Goal: Task Accomplishment & Management: Manage account settings

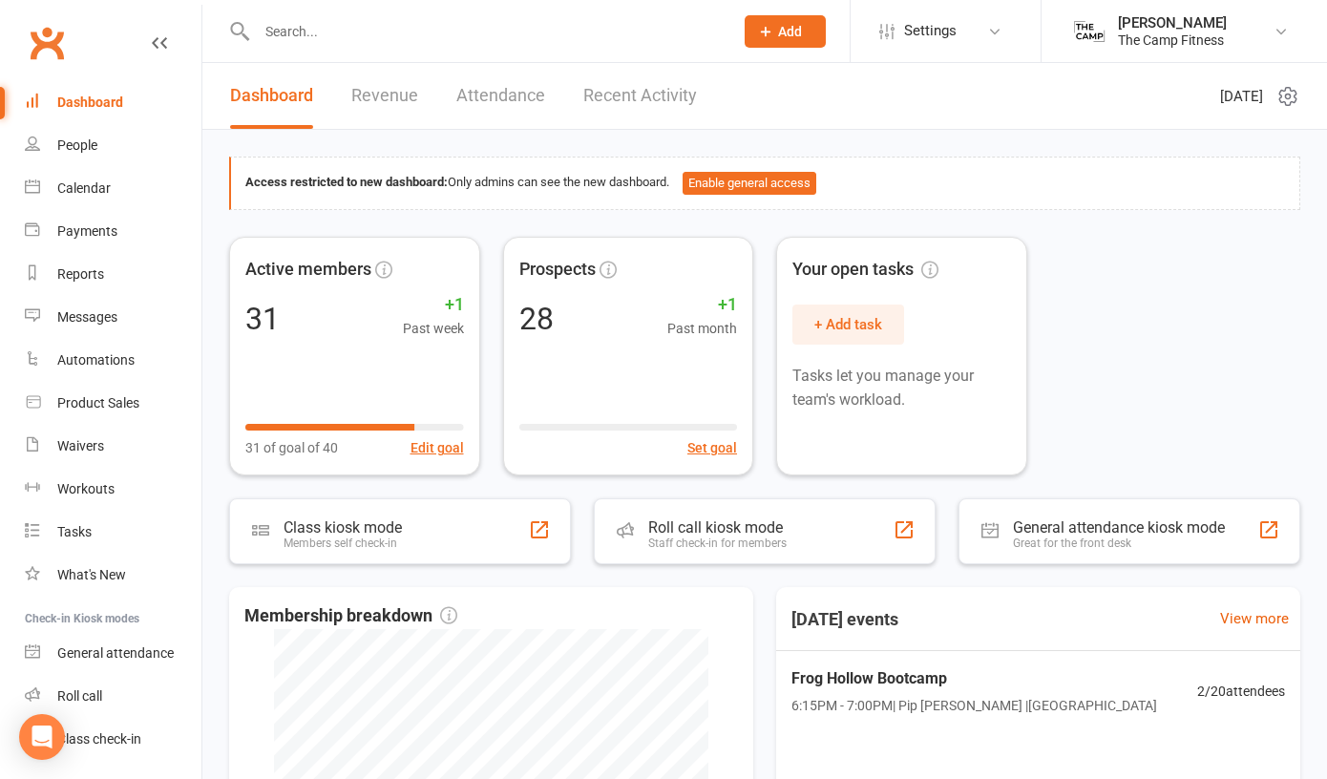
click at [343, 41] on input "text" at bounding box center [485, 31] width 469 height 27
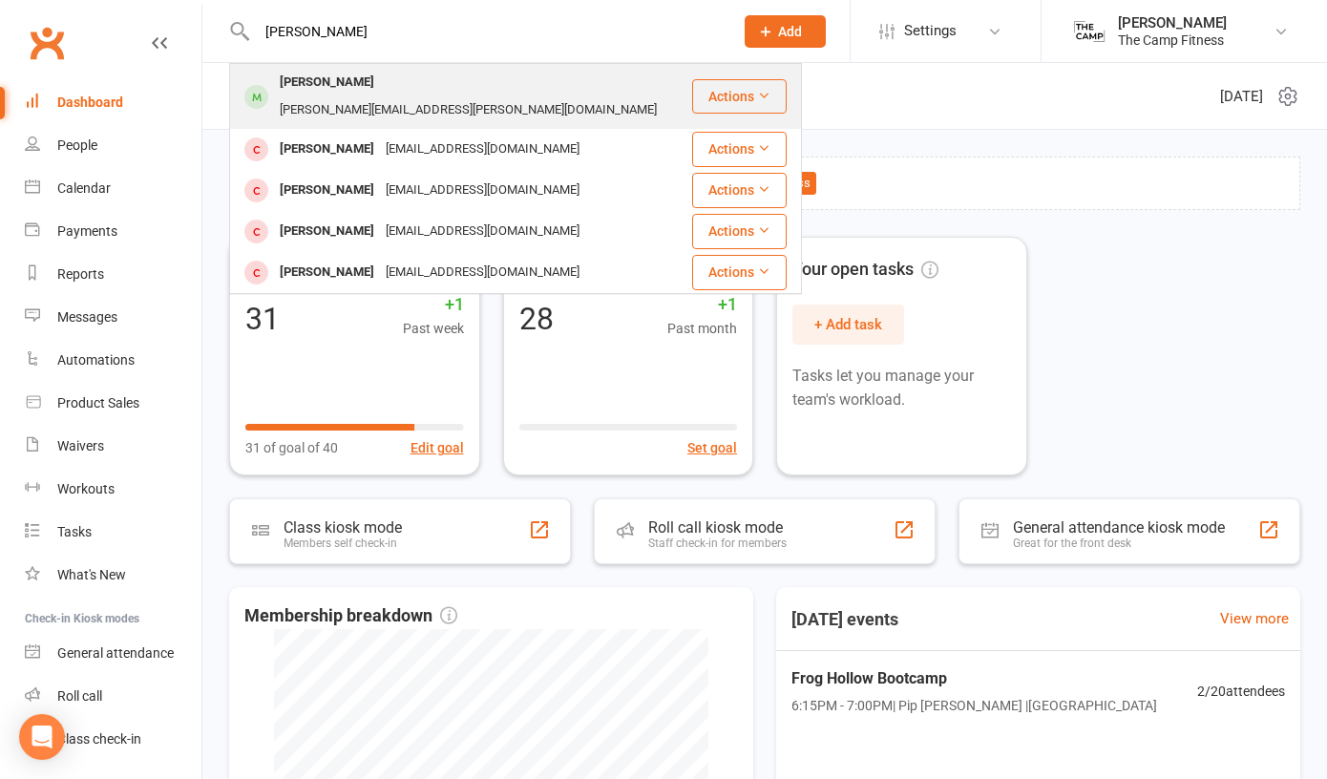
type input "[PERSON_NAME]"
click at [349, 81] on div "[PERSON_NAME]" at bounding box center [327, 83] width 106 height 28
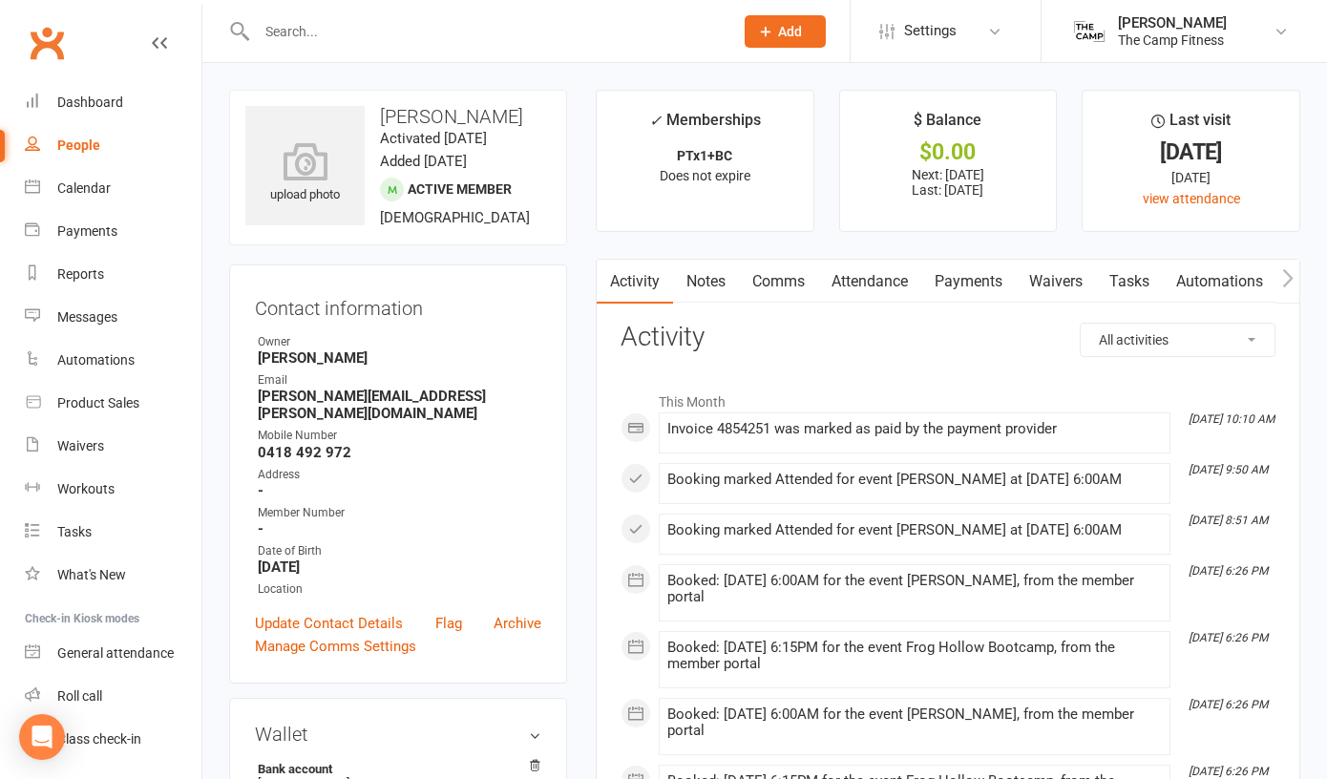
click at [983, 281] on link "Payments" at bounding box center [969, 282] width 95 height 44
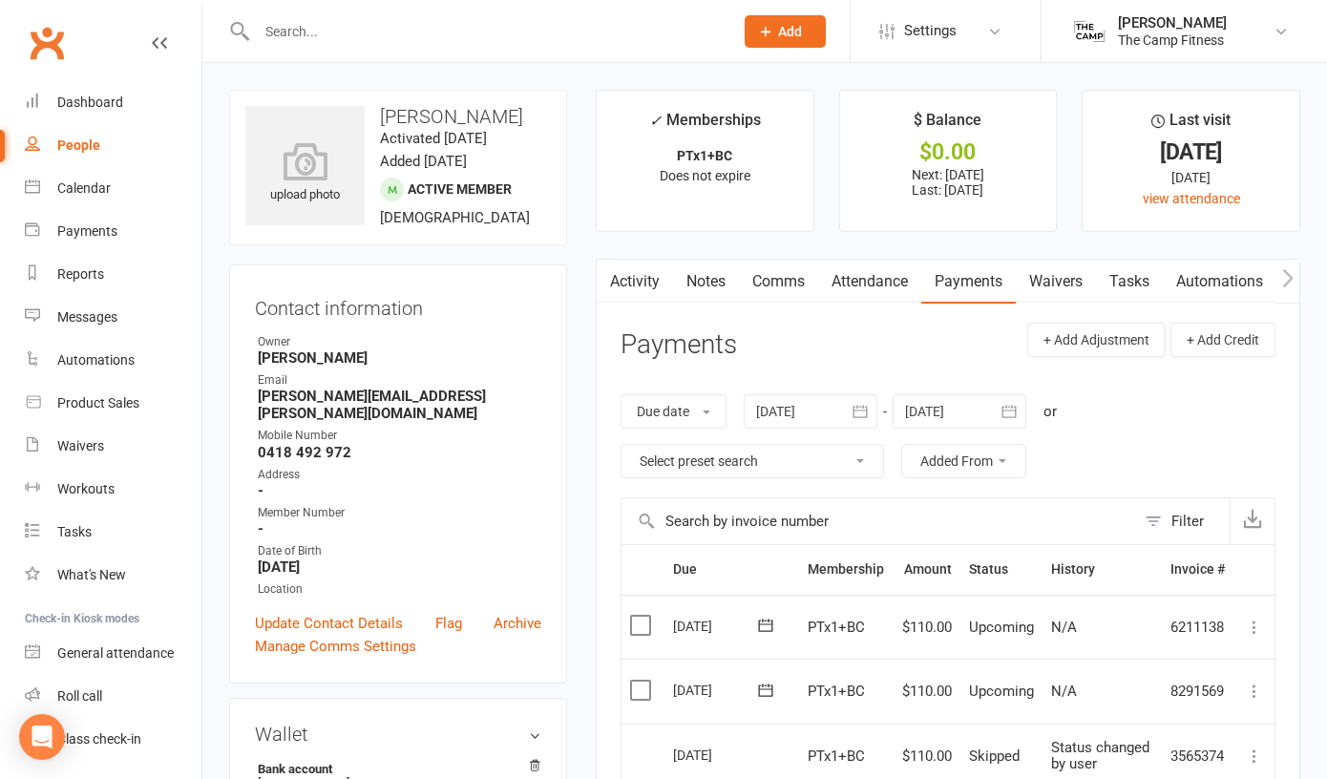
click at [1292, 276] on icon "button" at bounding box center [1287, 277] width 11 height 18
click at [1249, 275] on link "Credit balance" at bounding box center [1237, 282] width 123 height 44
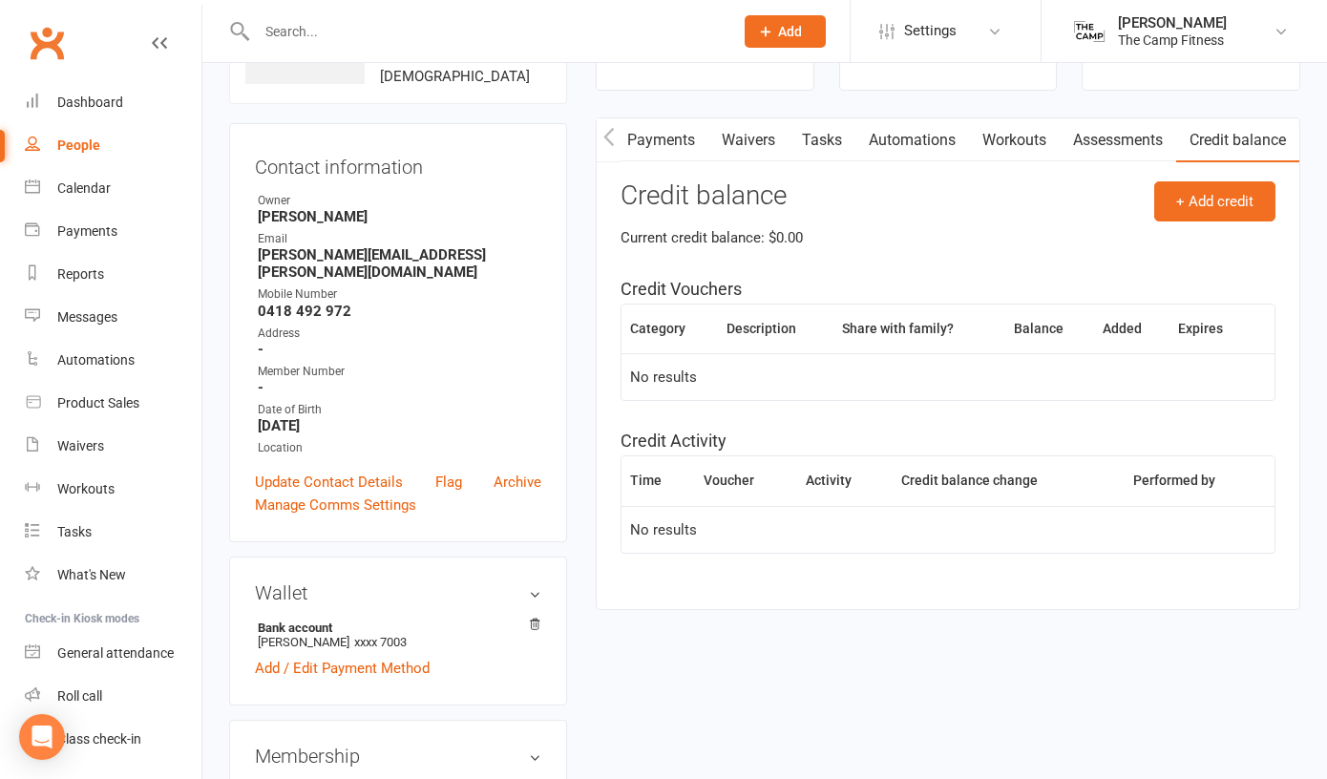
scroll to position [143, 0]
click at [1195, 197] on button "+ Add credit" at bounding box center [1215, 200] width 121 height 40
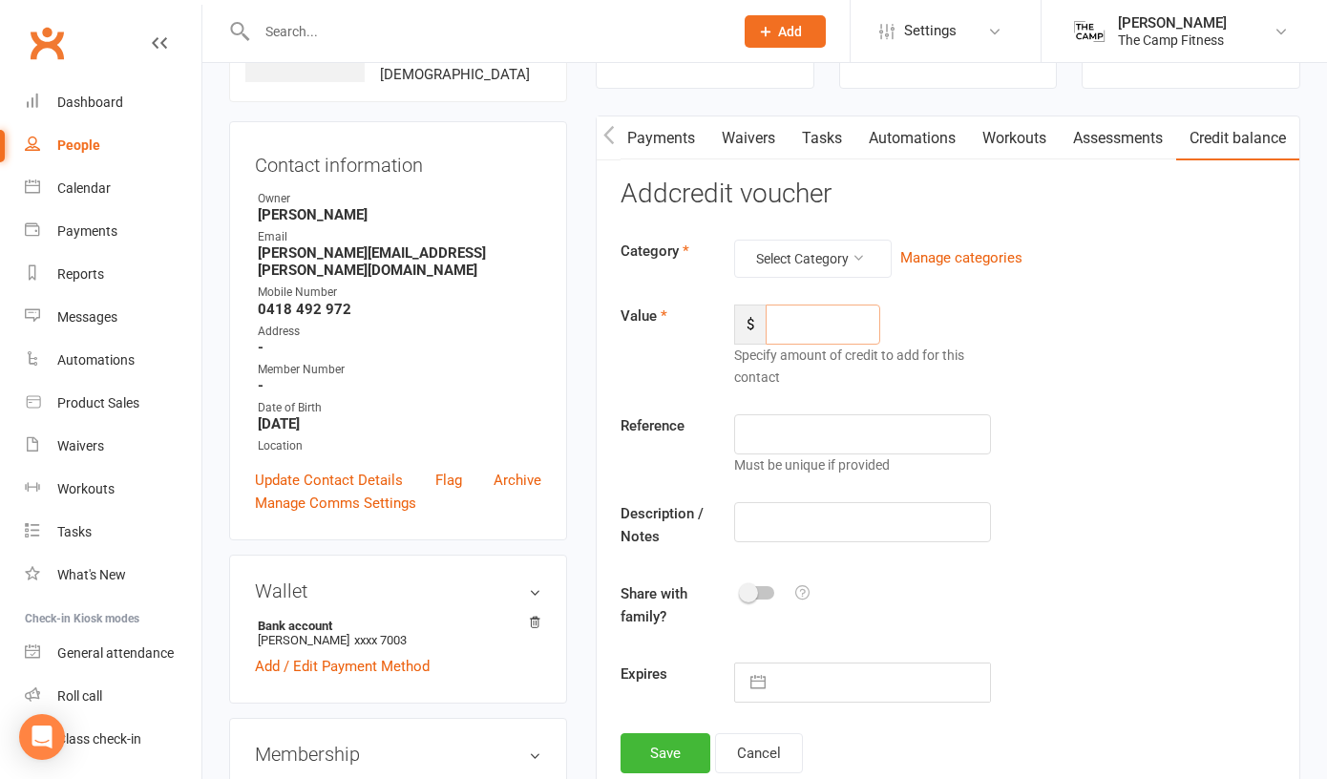
click at [819, 323] on input "number" at bounding box center [823, 325] width 115 height 40
type input "80"
click at [862, 244] on button "Select Category" at bounding box center [813, 259] width 158 height 38
click at [798, 292] on link "General" at bounding box center [798, 301] width 189 height 38
click at [840, 429] on input "text" at bounding box center [862, 434] width 256 height 40
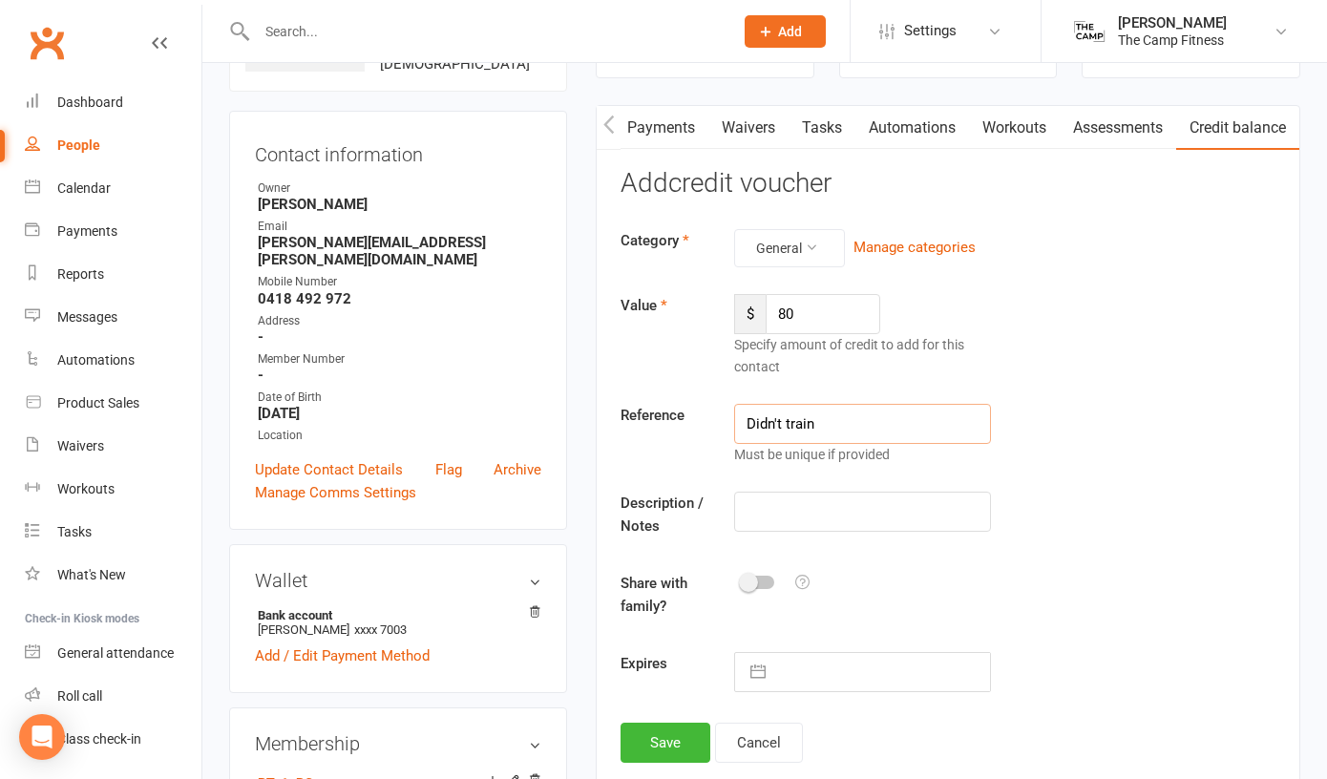
scroll to position [157, 0]
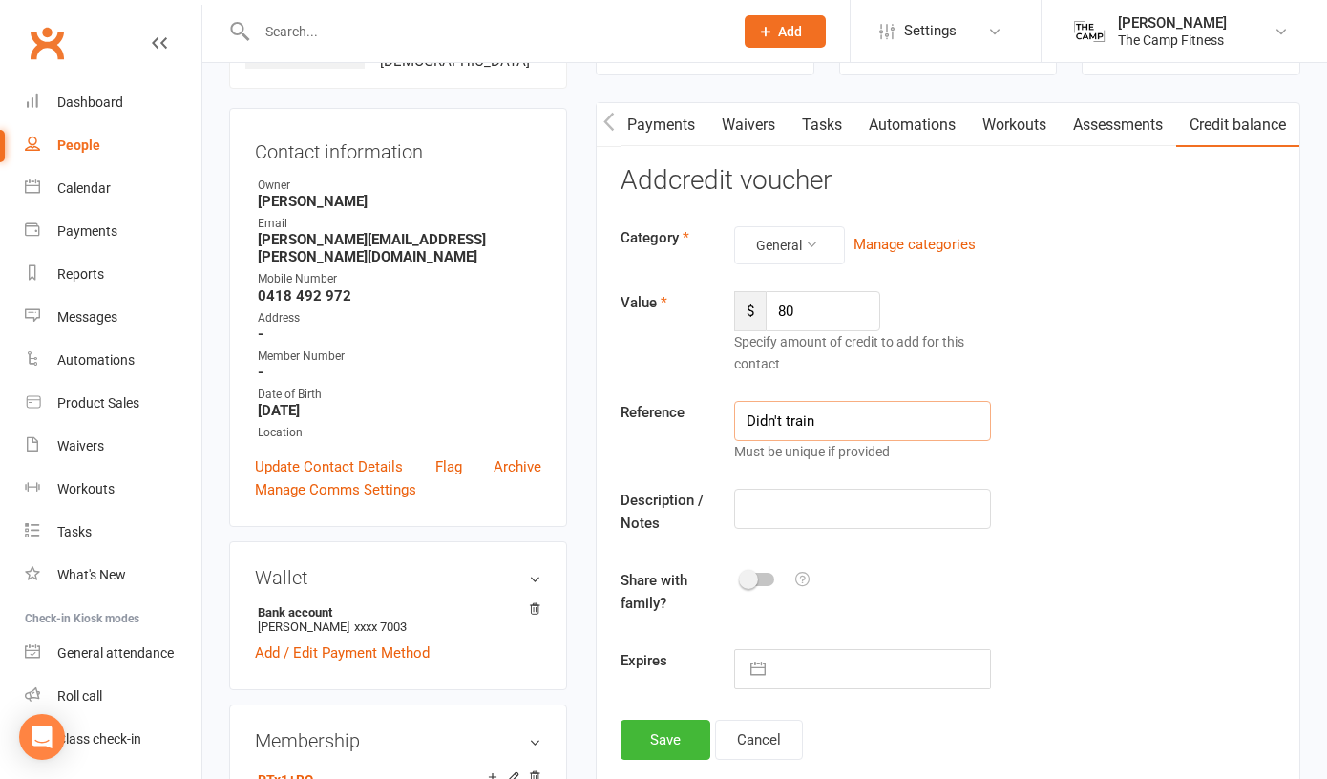
type input "Didn't train"
click at [658, 733] on button "Save" at bounding box center [666, 740] width 90 height 40
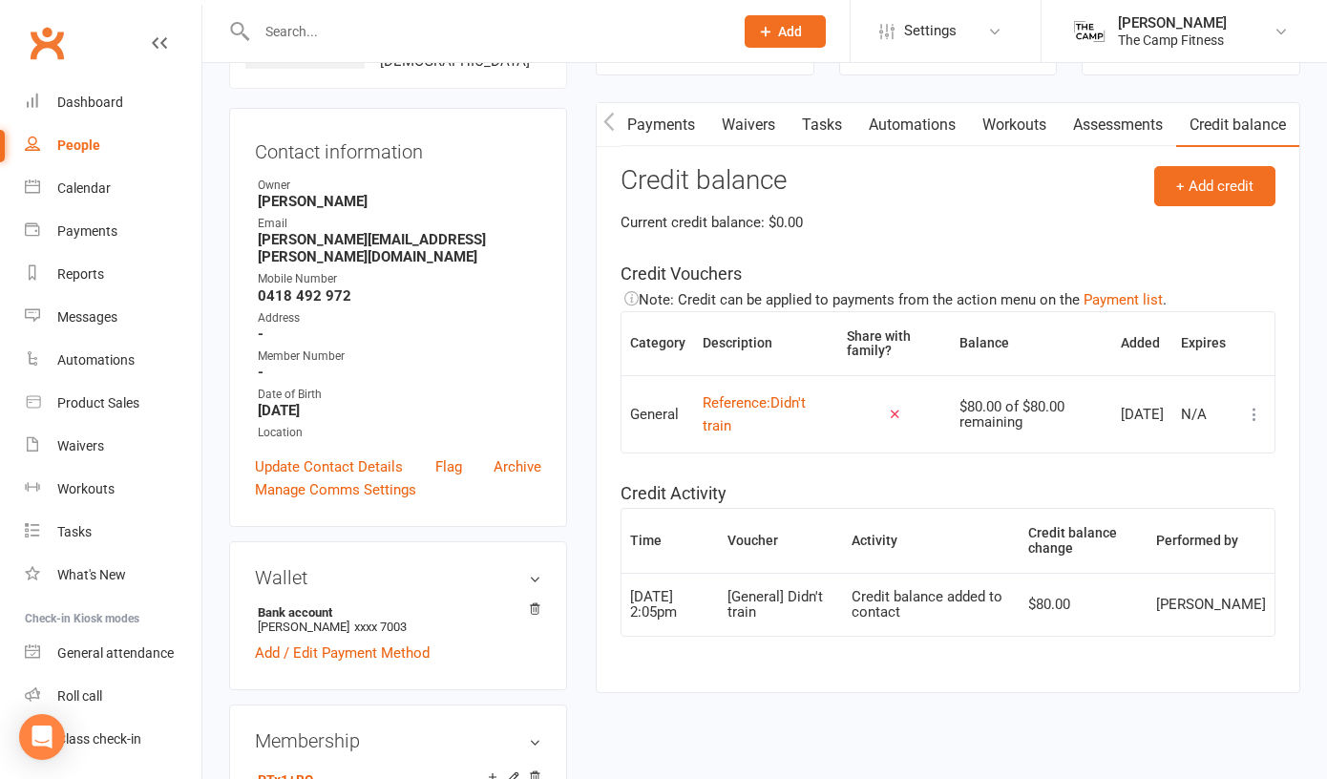
click at [675, 131] on link "Payments" at bounding box center [661, 125] width 95 height 44
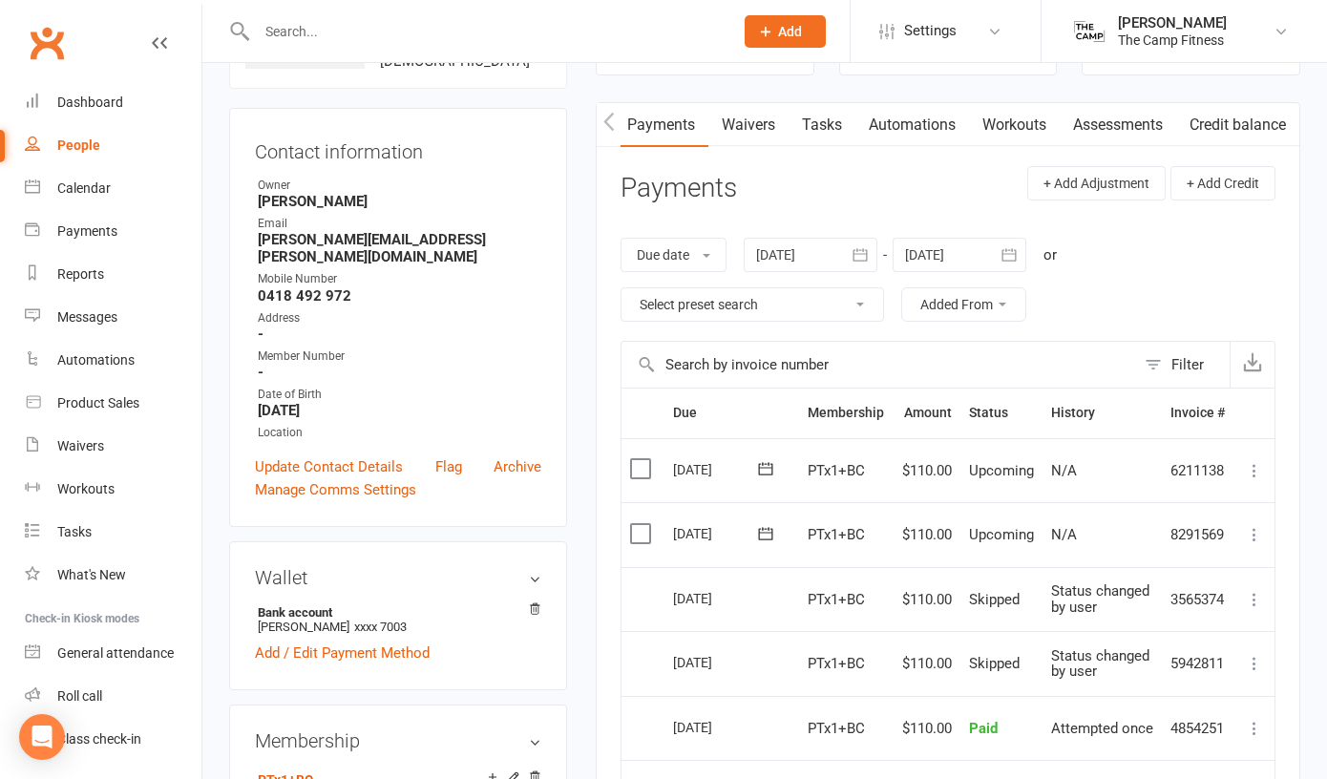
click at [1255, 525] on icon at bounding box center [1254, 534] width 19 height 19
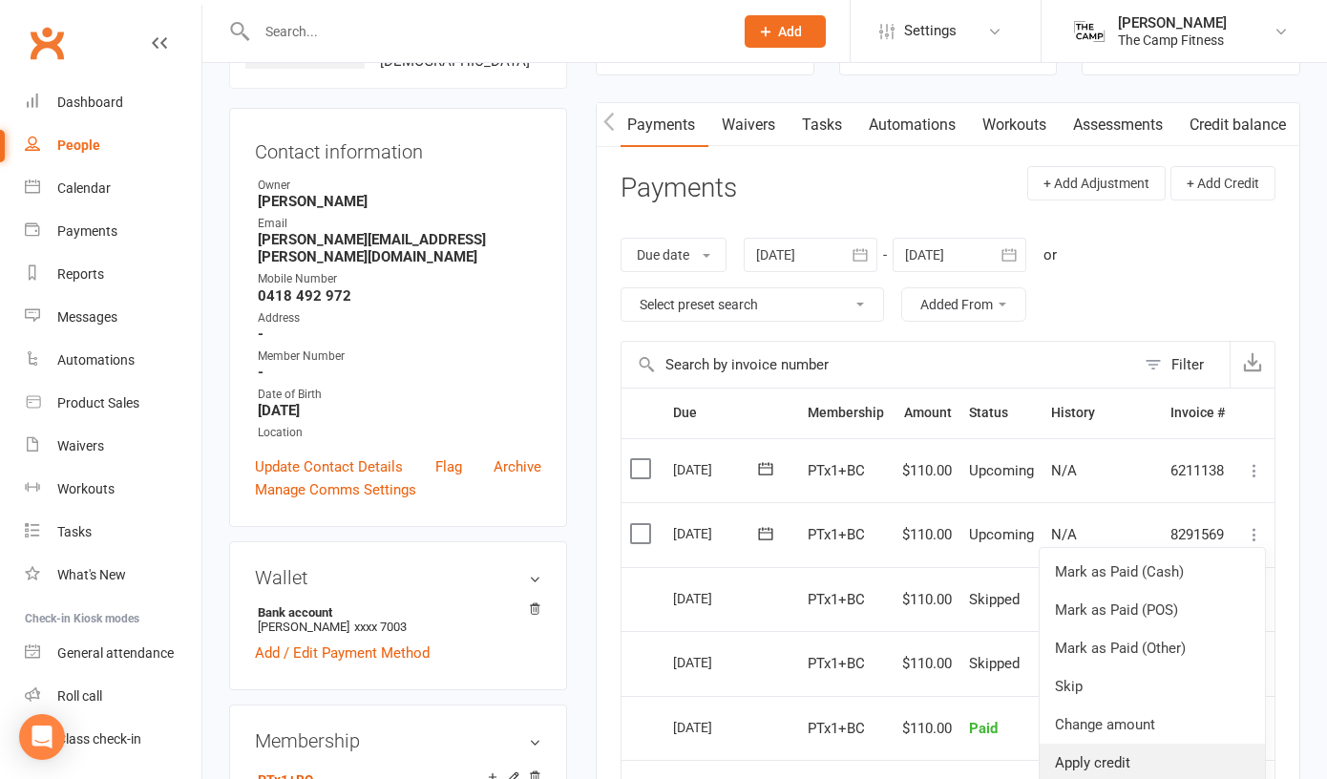
click at [1130, 752] on link "Apply credit" at bounding box center [1152, 763] width 225 height 38
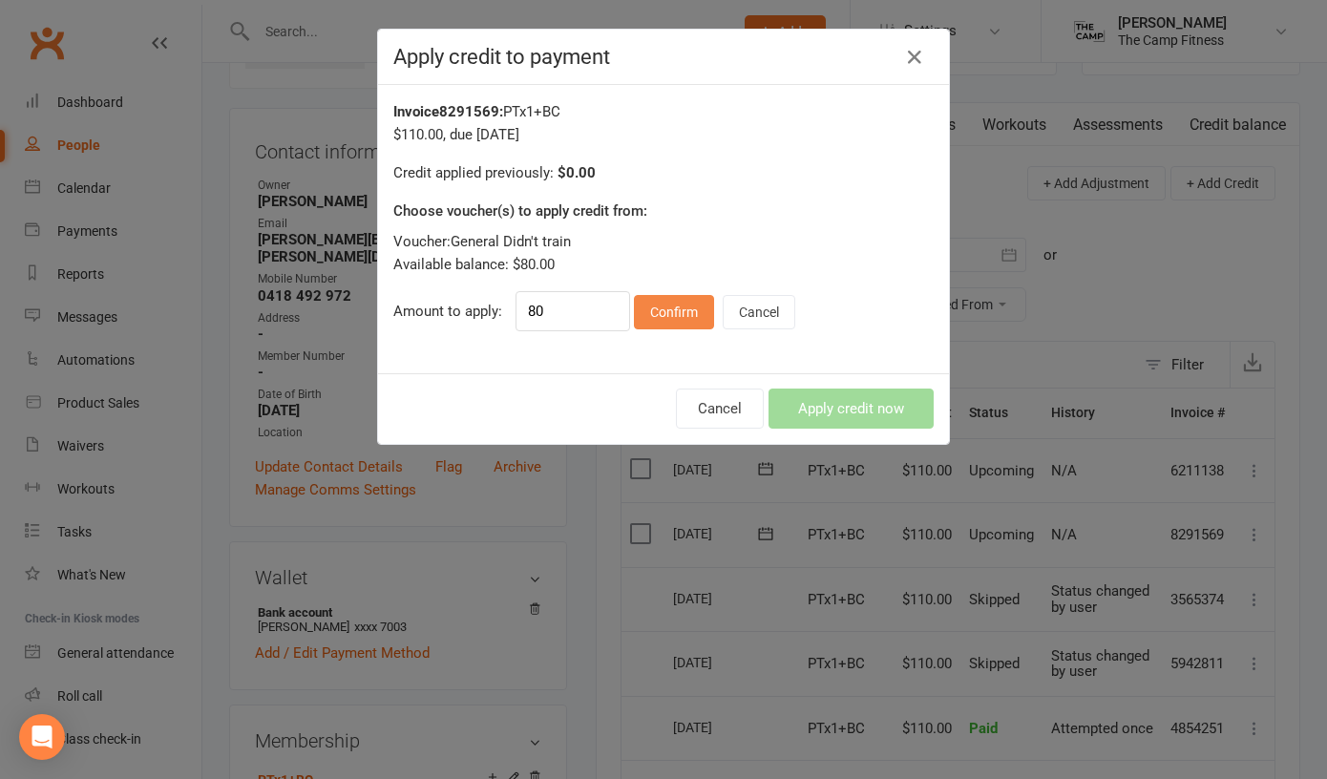
click at [656, 315] on button "Confirm" at bounding box center [674, 312] width 80 height 34
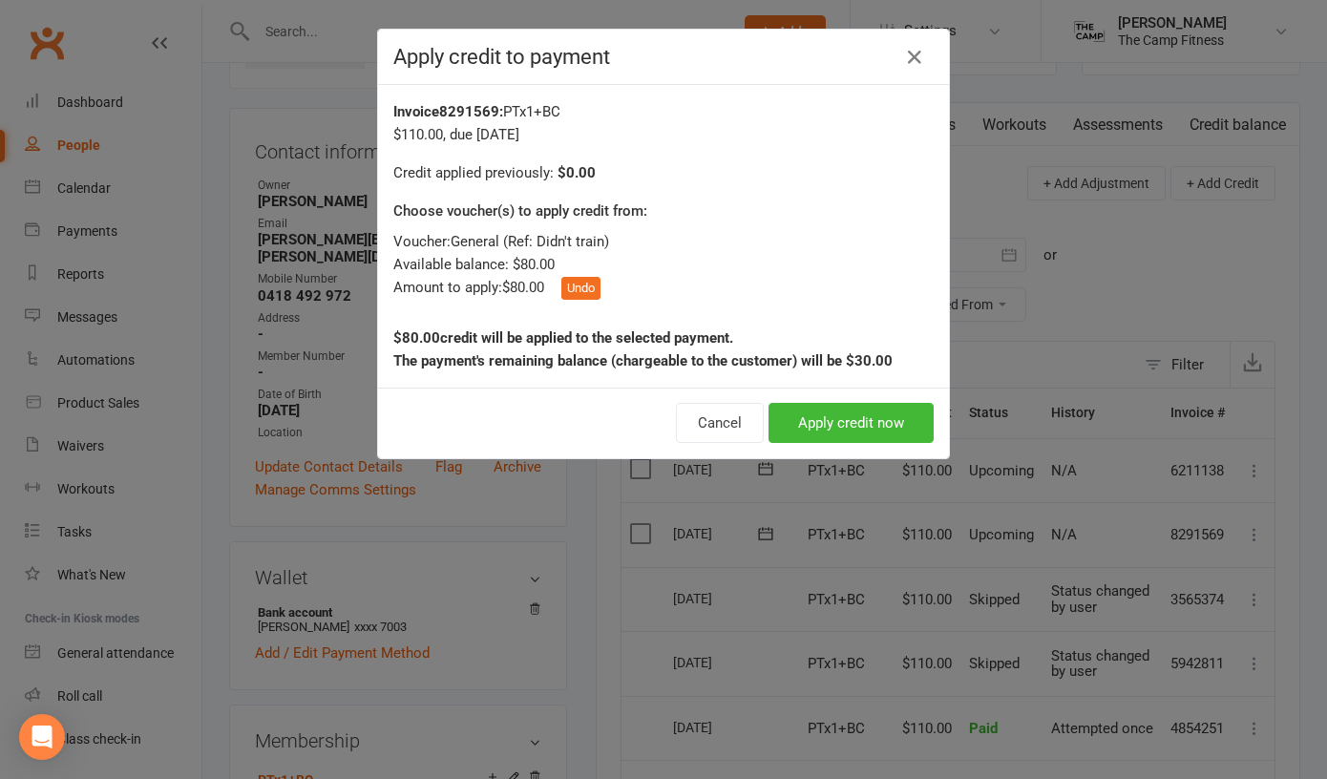
click at [843, 425] on button "Apply credit now" at bounding box center [851, 423] width 165 height 40
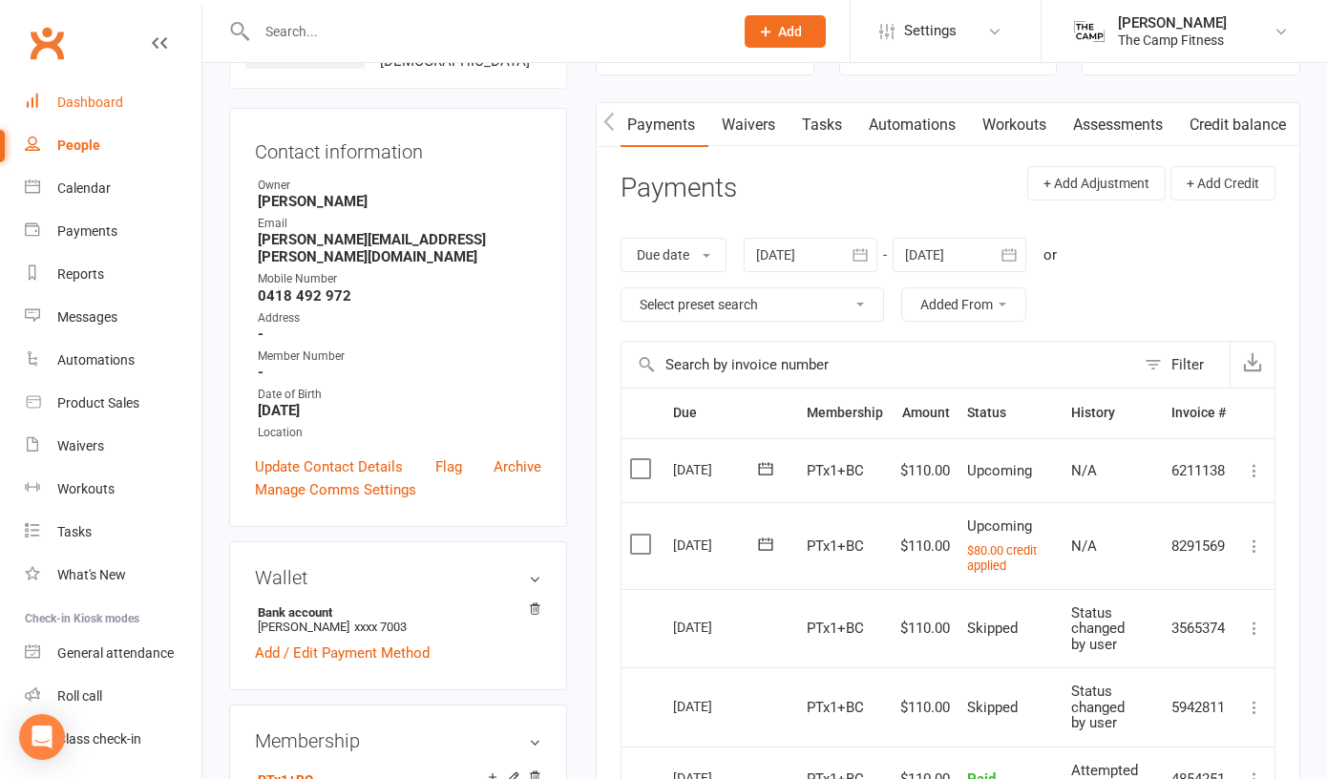
click at [78, 108] on div "Dashboard" at bounding box center [90, 102] width 66 height 15
